Goal: Information Seeking & Learning: Check status

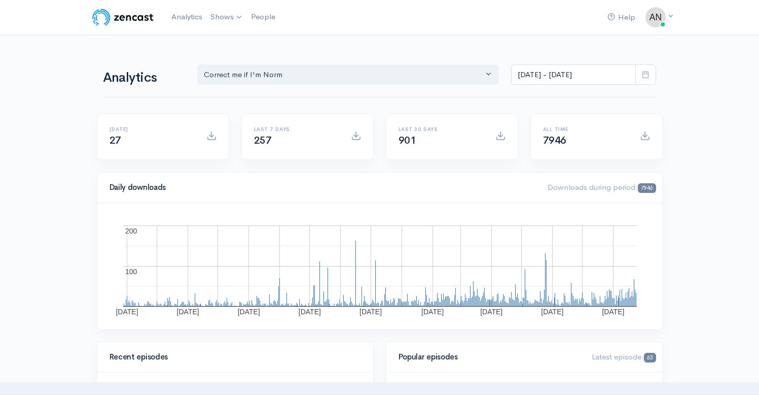
select select "13974"
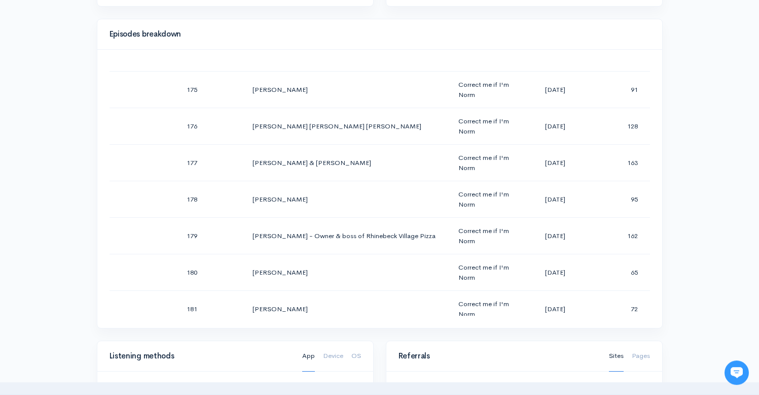
scroll to position [6429, 0]
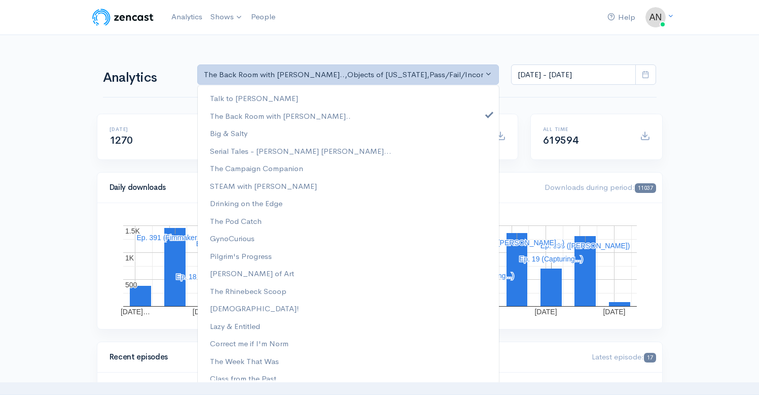
select select "10316"
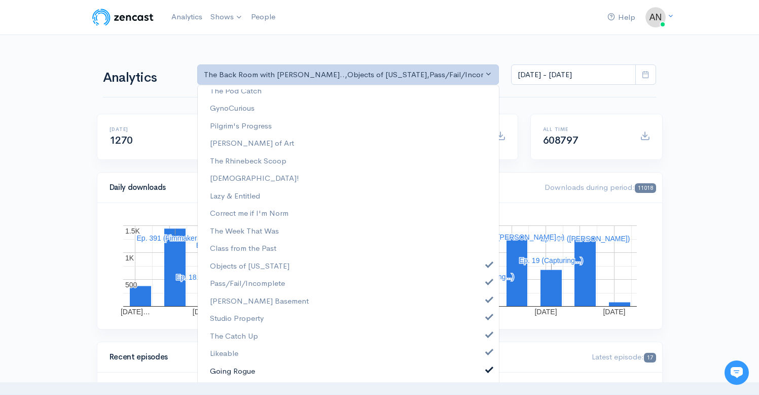
click at [487, 369] on span at bounding box center [489, 369] width 4 height 8
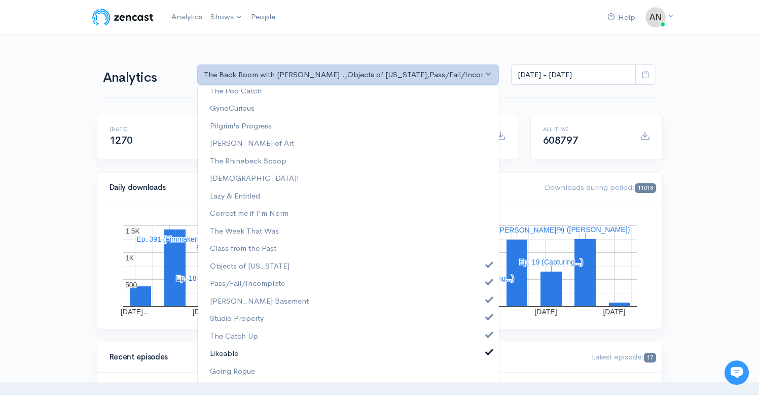
click at [487, 348] on span at bounding box center [489, 351] width 4 height 8
click at [480, 329] on link "The Catch Up" at bounding box center [348, 336] width 301 height 18
click at [480, 312] on link "Studio Property" at bounding box center [348, 318] width 301 height 18
click at [480, 295] on link "[PERSON_NAME] Basement" at bounding box center [348, 301] width 301 height 18
click at [479, 270] on link "Objects of [US_STATE]" at bounding box center [348, 266] width 301 height 18
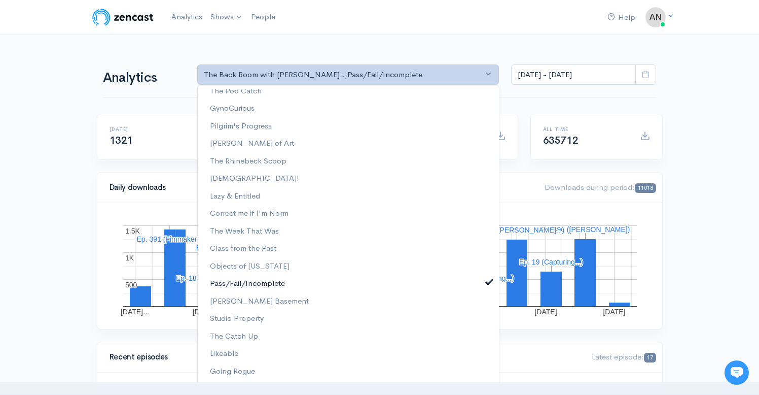
click at [487, 281] on span at bounding box center [489, 281] width 4 height 8
click at [575, 79] on input "[DATE] - [DATE]" at bounding box center [573, 74] width 125 height 21
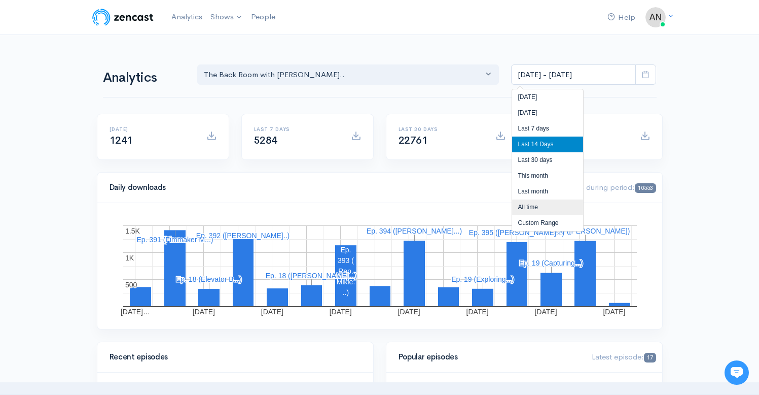
click at [540, 207] on li "All time" at bounding box center [547, 207] width 71 height 16
type input "[DATE] - [DATE]"
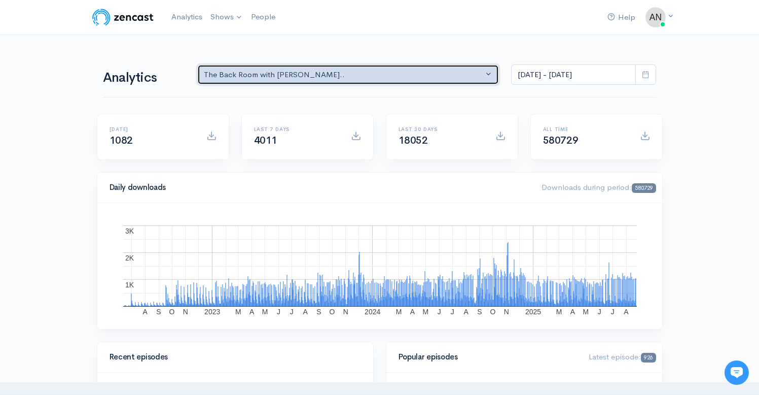
click at [448, 84] on button "The Back Room with [PERSON_NAME].." at bounding box center [348, 74] width 302 height 21
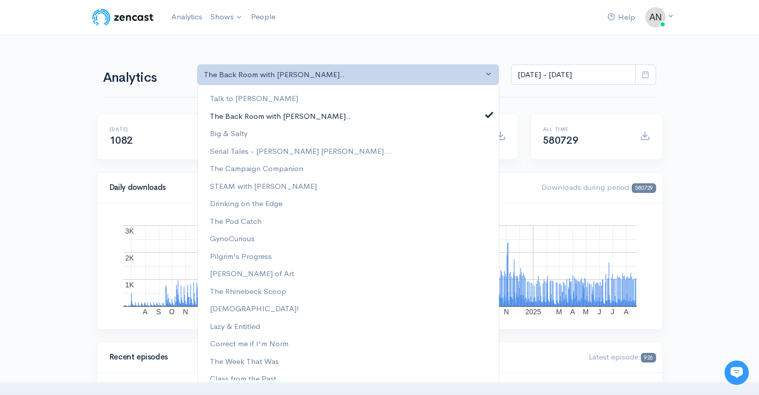
click at [487, 116] on span at bounding box center [489, 114] width 4 height 8
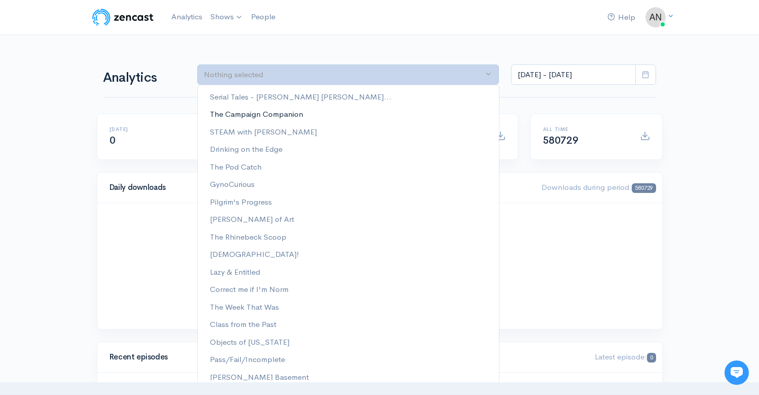
scroll to position [130, 0]
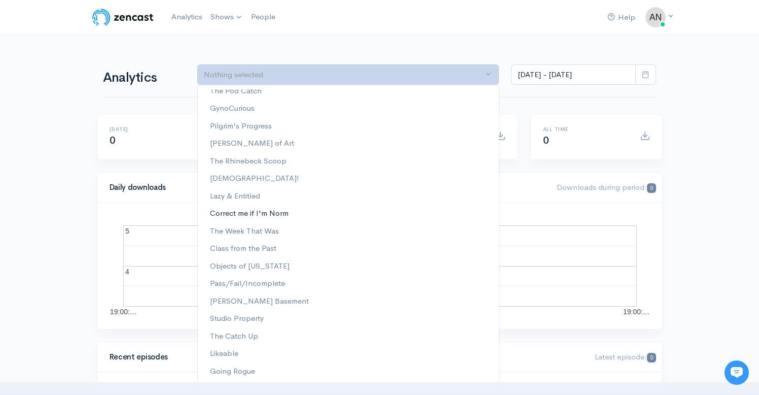
click at [263, 214] on span "Correct me if I'm Norm" at bounding box center [249, 213] width 79 height 12
select select "13974"
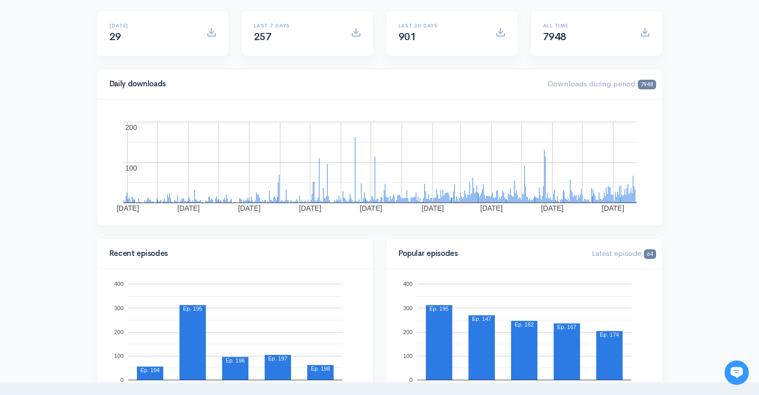
scroll to position [0, 0]
